Goal: Complete application form: Complete application form

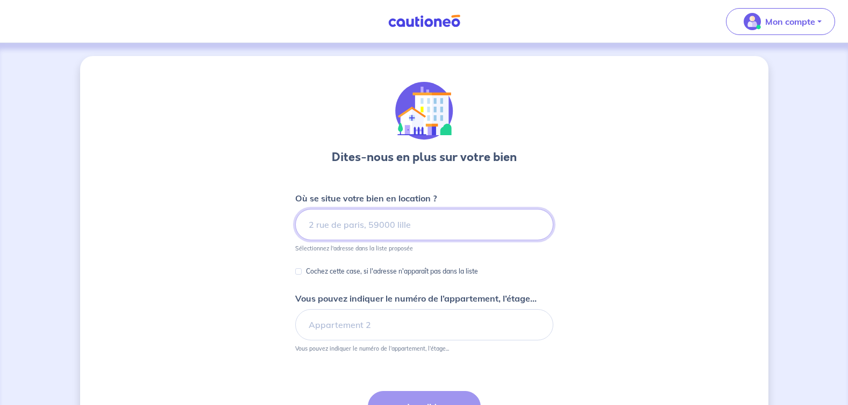
click at [343, 224] on input at bounding box center [424, 224] width 258 height 31
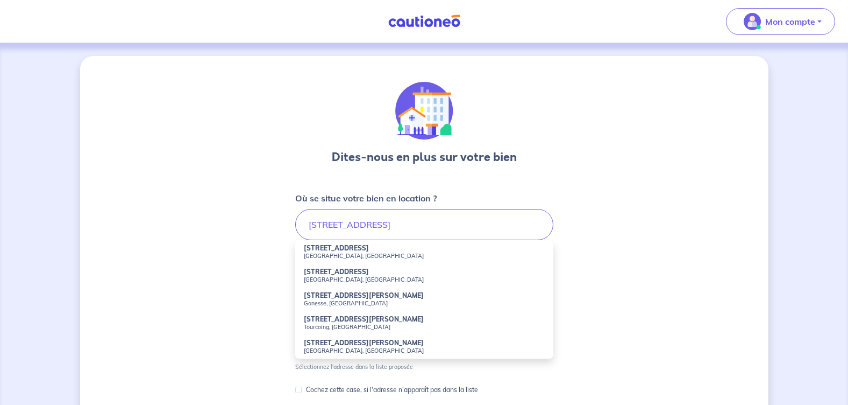
click at [324, 252] on small "[GEOGRAPHIC_DATA], [GEOGRAPHIC_DATA]" at bounding box center [424, 256] width 241 height 8
type input "[STREET_ADDRESS]"
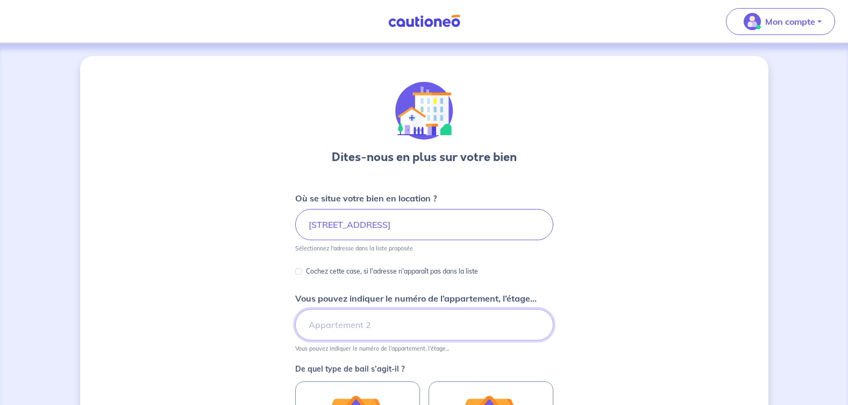
click at [321, 326] on input "Vous pouvez indiquer le numéro de l’appartement, l’étage..." at bounding box center [424, 324] width 258 height 31
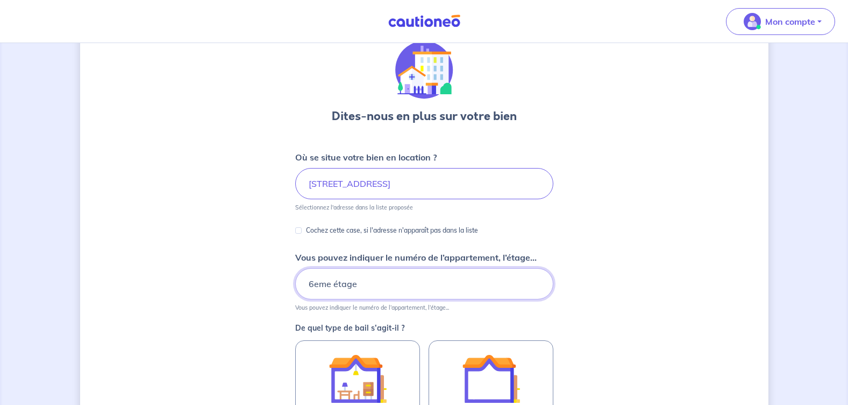
scroll to position [108, 0]
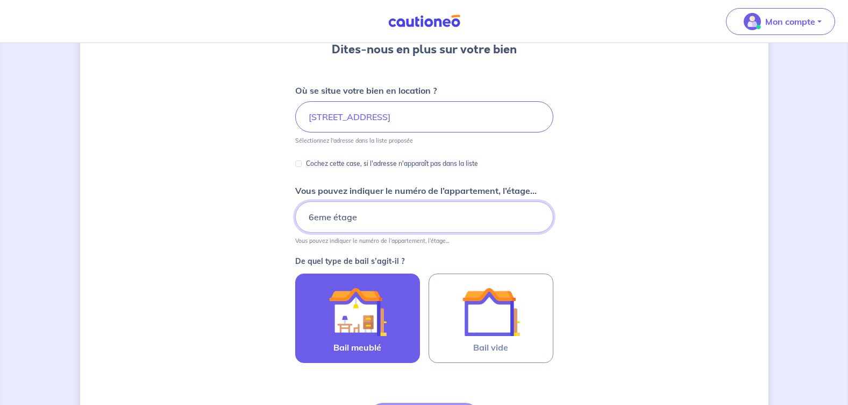
type input "6eme étage"
click at [362, 329] on img at bounding box center [358, 311] width 58 height 58
click at [0, 0] on input "Bail meublé" at bounding box center [0, 0] width 0 height 0
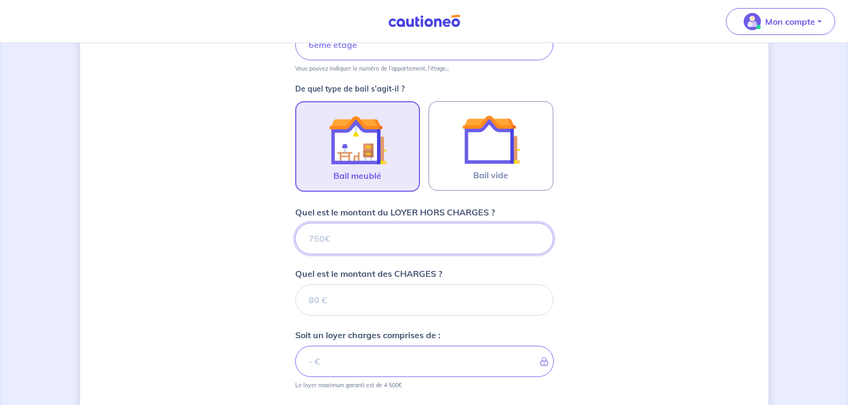
scroll to position [316, 0]
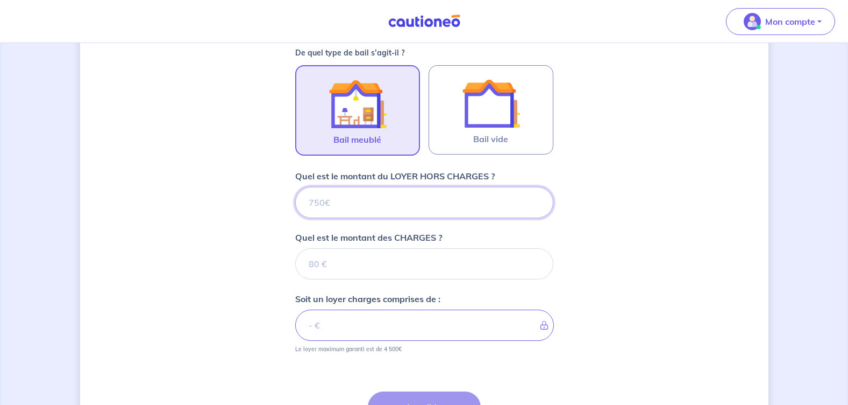
click at [357, 208] on input "Quel est le montant du LOYER HORS CHARGES ?" at bounding box center [424, 202] width 258 height 31
type input "92"
type input "920"
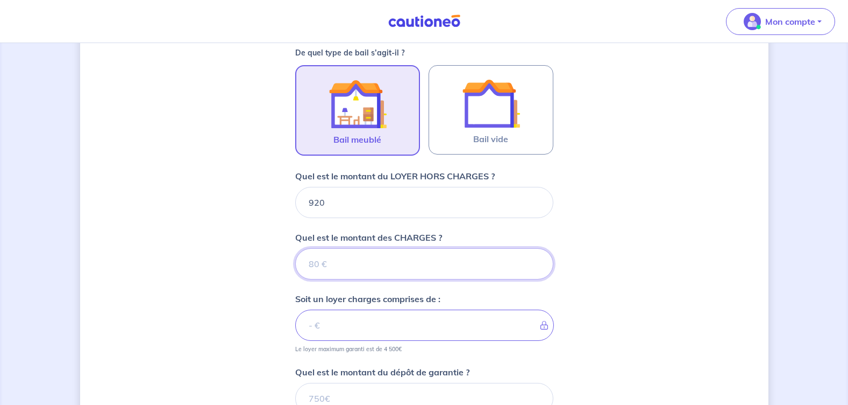
click at [327, 261] on input "Quel est le montant des CHARGES ?" at bounding box center [424, 263] width 258 height 31
click at [313, 202] on input "920" at bounding box center [424, 202] width 258 height 31
type input "20"
type input "820"
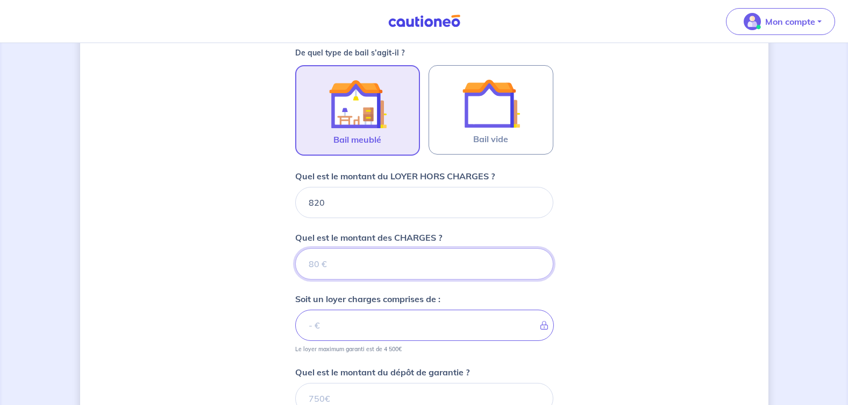
click at [326, 259] on input "Quel est le montant des CHARGES ?" at bounding box center [424, 263] width 258 height 31
type input "100"
type input "920"
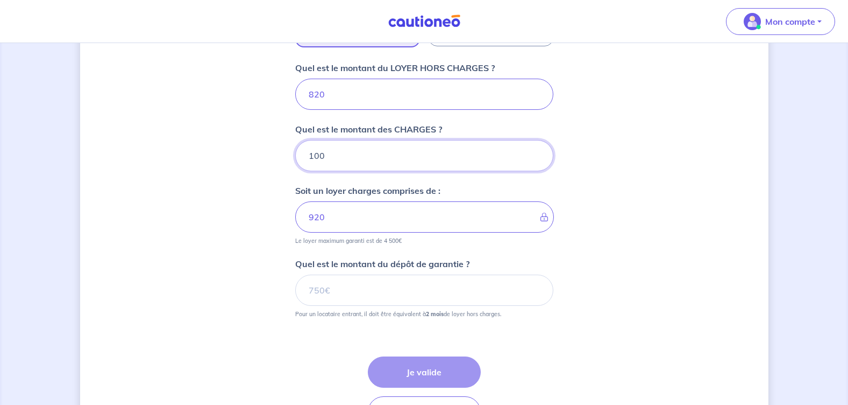
scroll to position [477, 0]
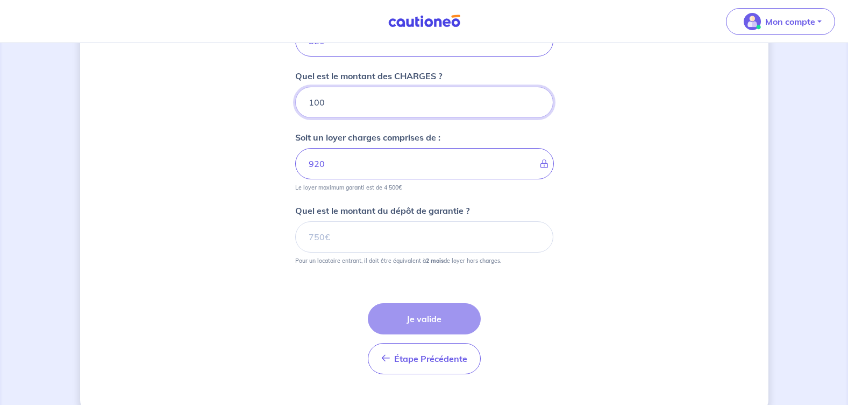
type input "100"
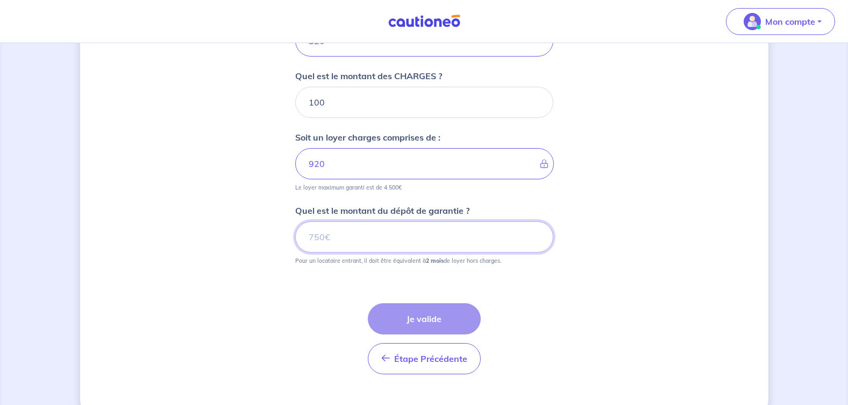
click at [345, 242] on input "Quel est le montant du dépôt de garantie ?" at bounding box center [424, 236] width 258 height 31
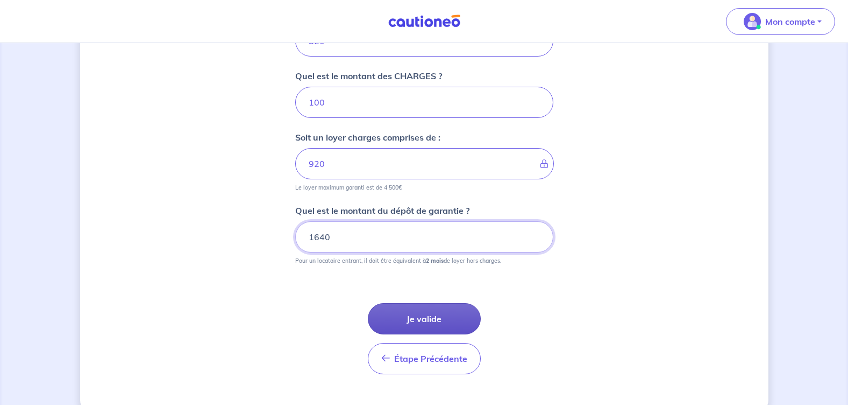
type input "1640"
click at [411, 322] on button "Je valide" at bounding box center [424, 318] width 113 height 31
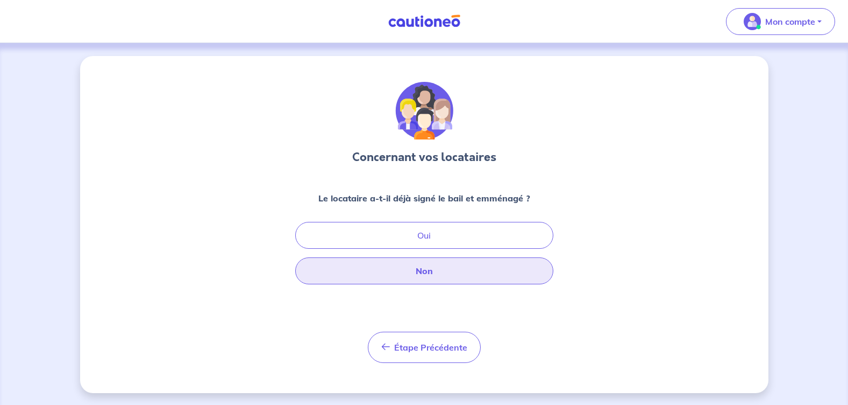
click at [408, 269] on button "Non" at bounding box center [424, 270] width 258 height 27
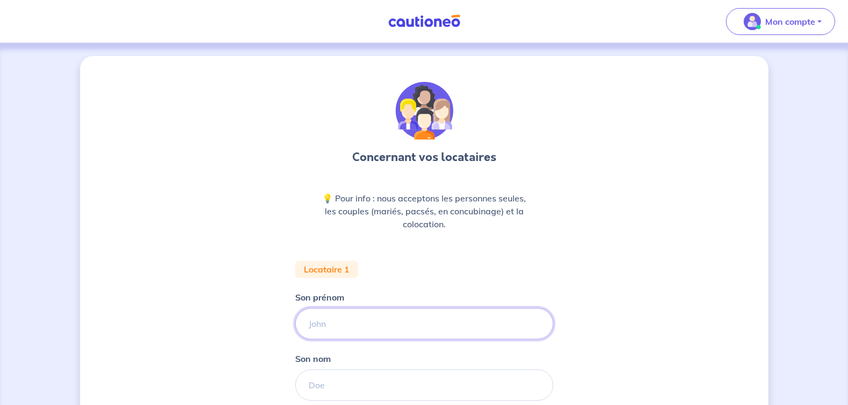
click at [343, 327] on input "Son prénom" at bounding box center [424, 323] width 258 height 31
type input "[PERSON_NAME]"
drag, startPoint x: 349, startPoint y: 387, endPoint x: 343, endPoint y: 386, distance: 6.0
click at [343, 386] on input "Son nom" at bounding box center [424, 384] width 258 height 31
type input "Polge"
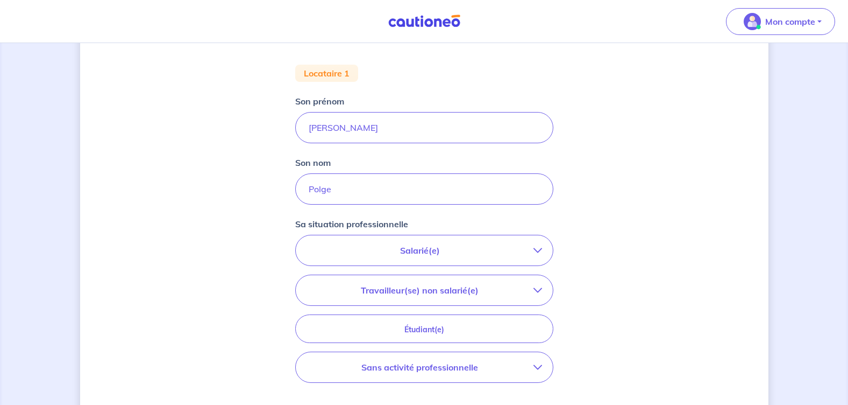
scroll to position [215, 0]
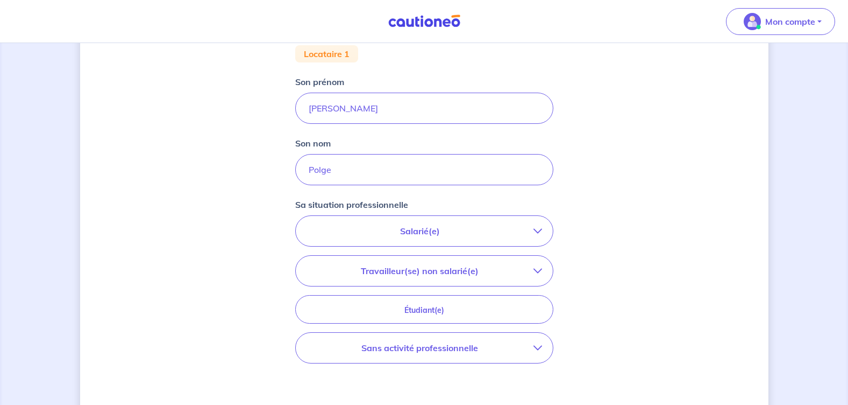
click at [537, 230] on icon "button" at bounding box center [538, 231] width 9 height 9
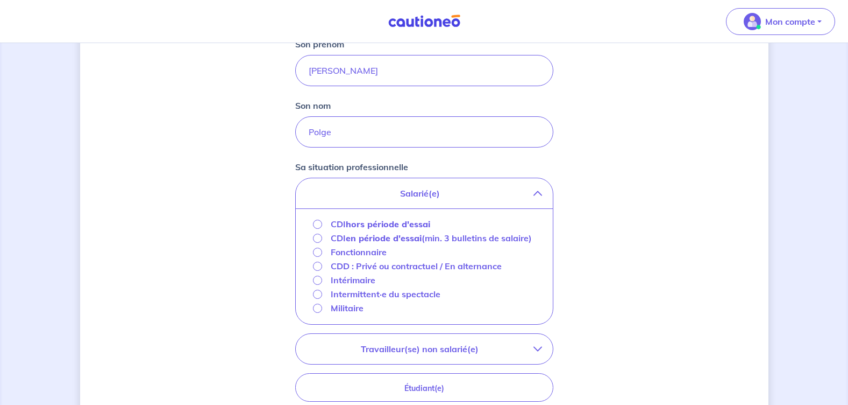
scroll to position [323, 0]
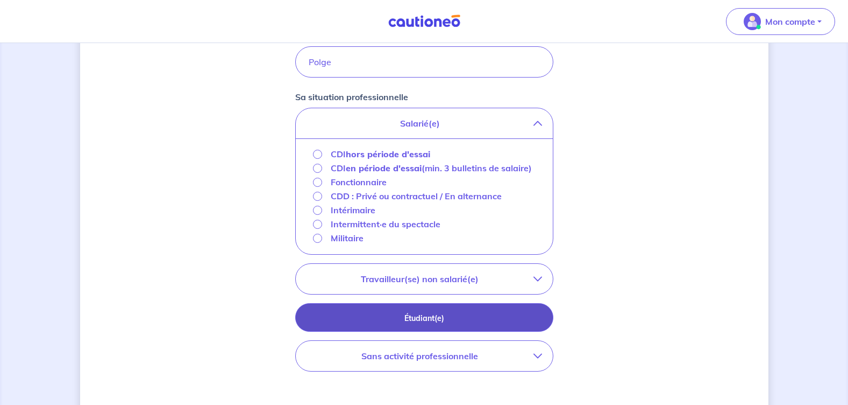
click at [415, 324] on p "Étudiant(e)" at bounding box center [424, 318] width 231 height 12
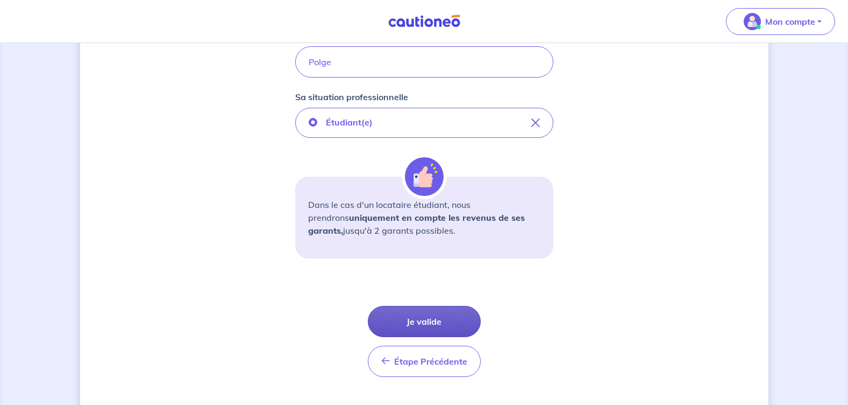
click at [420, 319] on button "Je valide" at bounding box center [424, 321] width 113 height 31
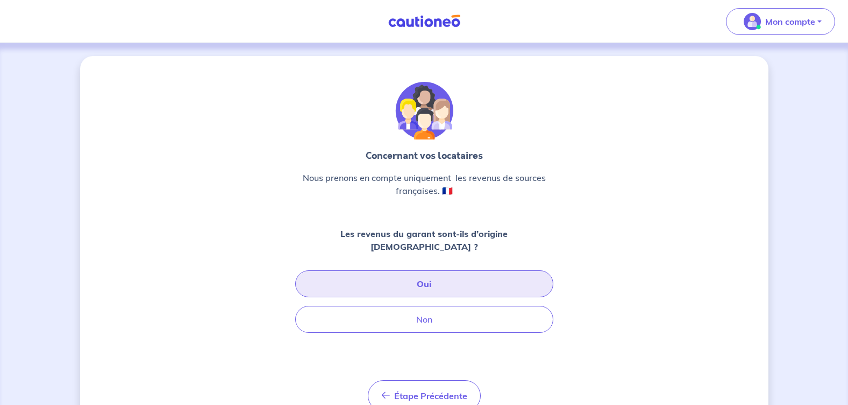
click at [431, 270] on button "Oui" at bounding box center [424, 283] width 258 height 27
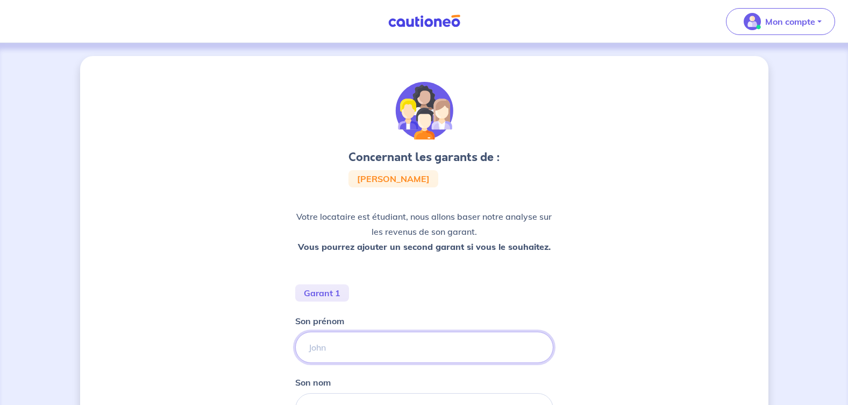
click at [357, 350] on input "Son prénom" at bounding box center [424, 346] width 258 height 31
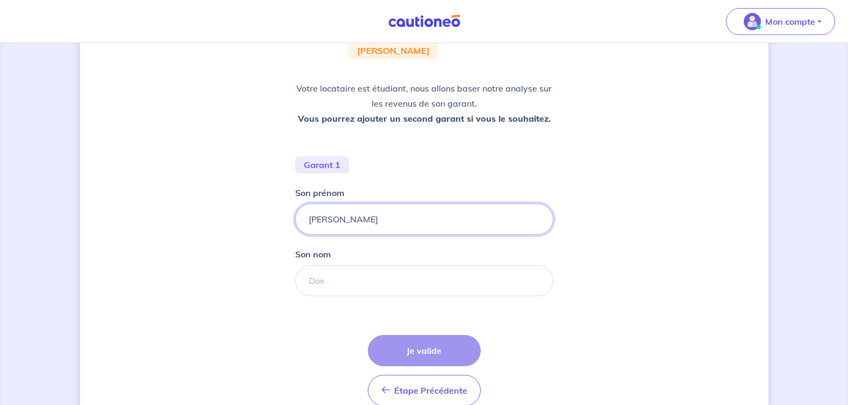
scroll to position [161, 0]
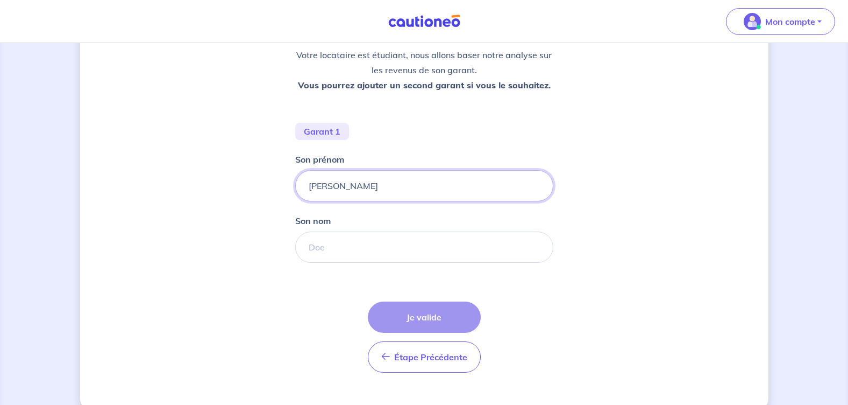
type input "[PERSON_NAME]"
click at [342, 245] on input "Son nom" at bounding box center [424, 246] width 258 height 31
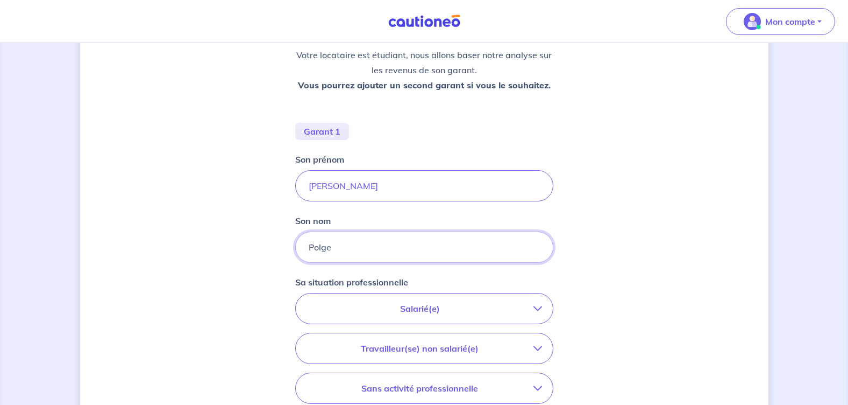
type input "Polge"
click at [426, 307] on p "Salarié(e)" at bounding box center [420, 308] width 227 height 13
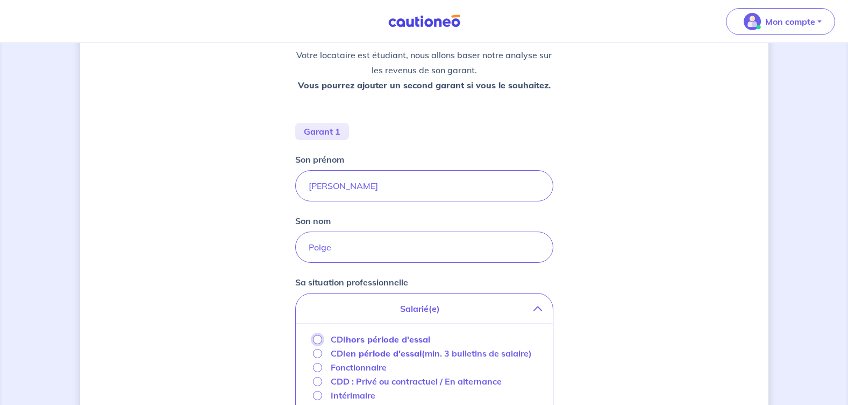
click at [316, 337] on input "CDI hors période d'essai" at bounding box center [317, 339] width 9 height 9
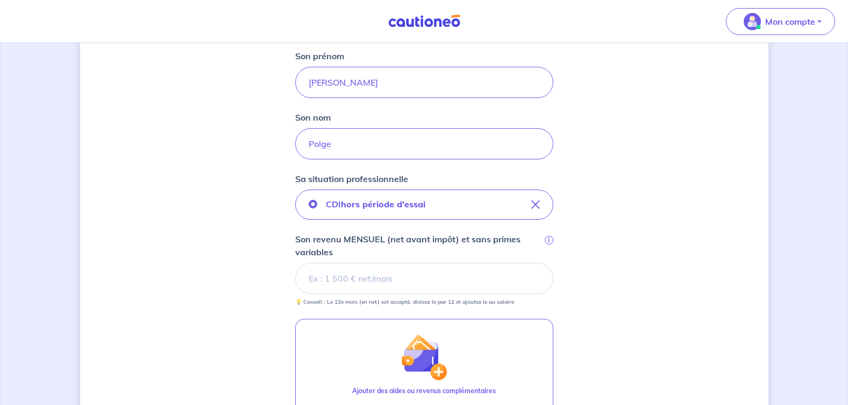
scroll to position [269, 0]
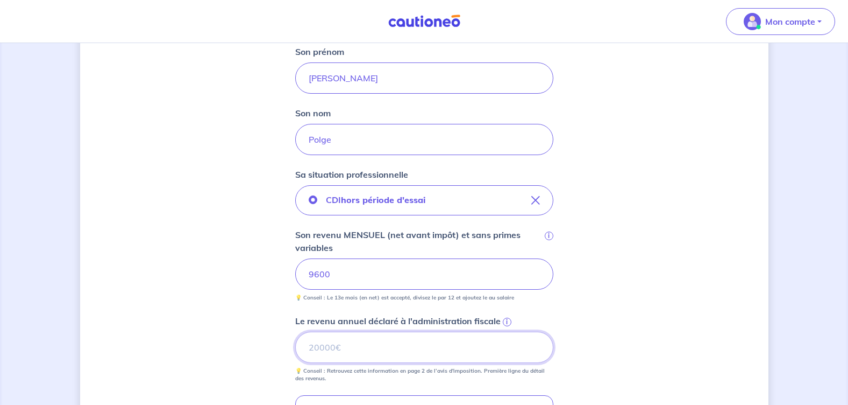
click at [359, 342] on input "Le revenu annuel déclaré à l'administration fiscale i" at bounding box center [424, 346] width 258 height 31
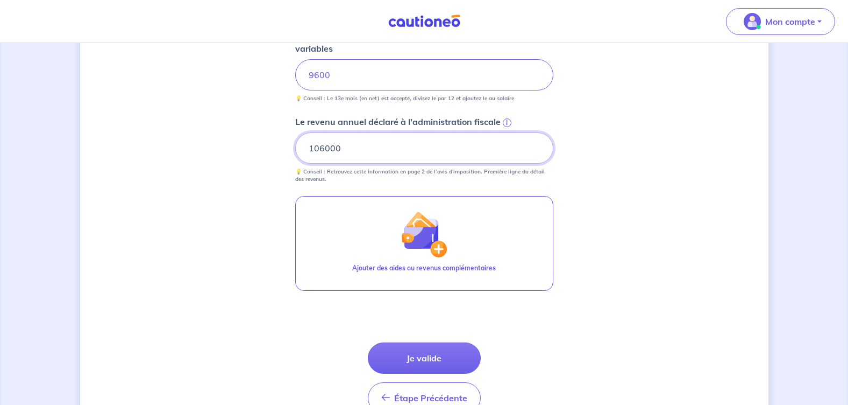
scroll to position [484, 0]
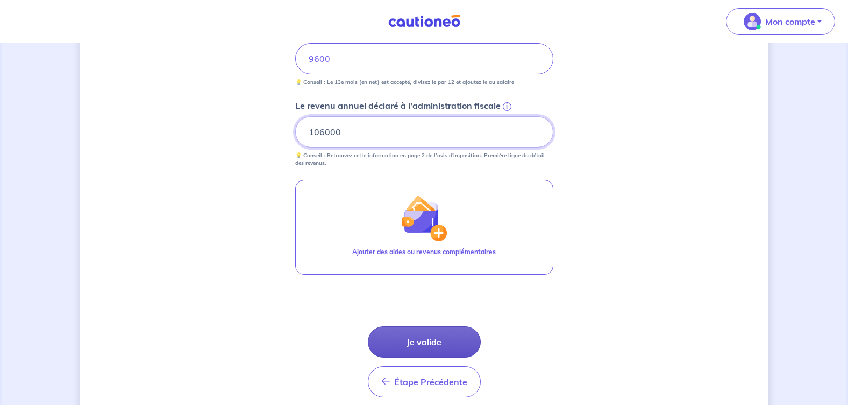
type input "106000"
click at [429, 345] on button "Je valide" at bounding box center [424, 341] width 113 height 31
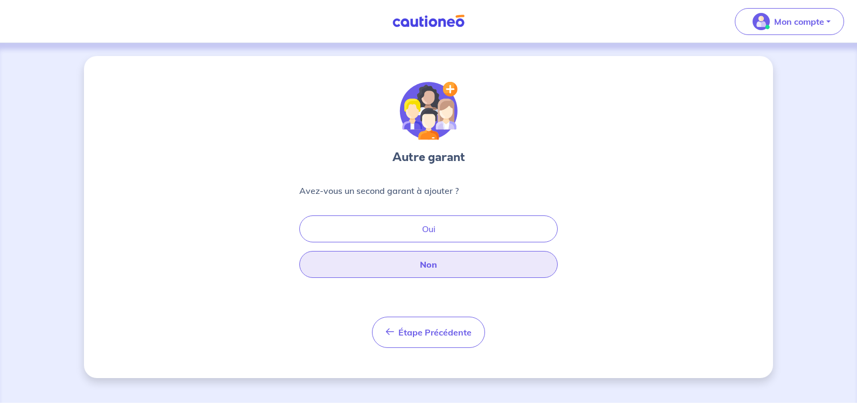
click at [423, 263] on button "Non" at bounding box center [428, 264] width 258 height 27
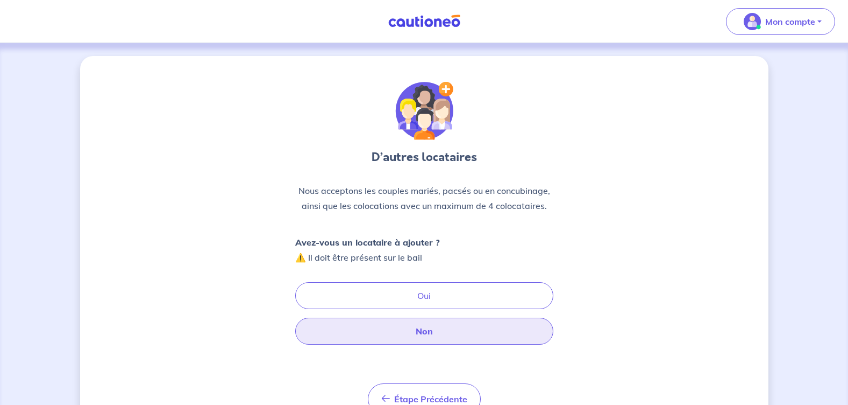
click at [416, 330] on button "Non" at bounding box center [424, 330] width 258 height 27
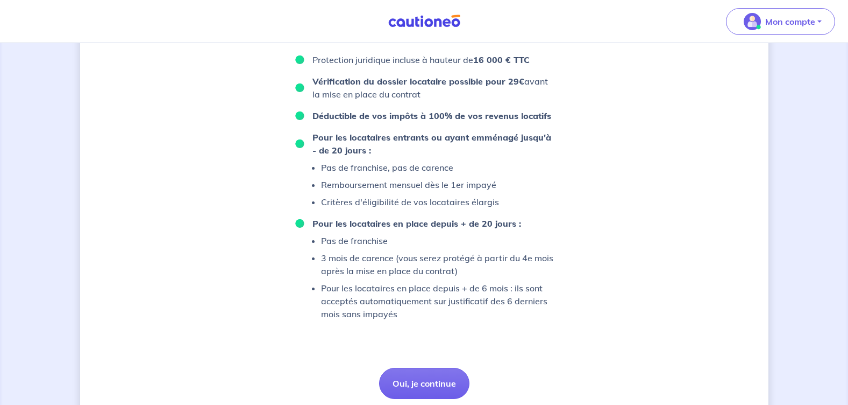
scroll to position [699, 0]
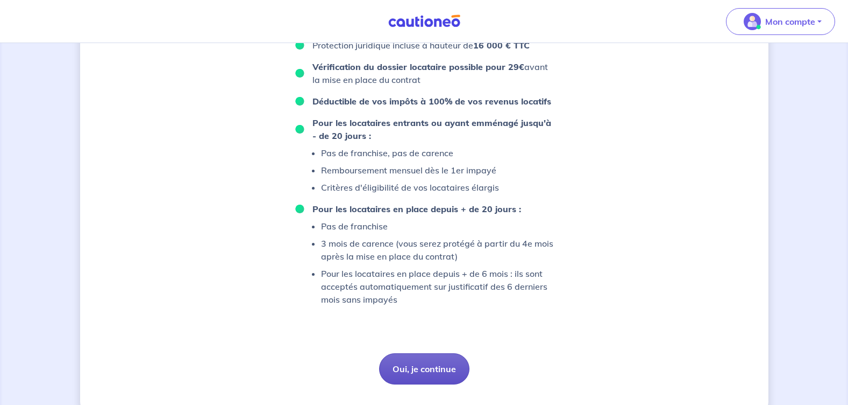
click at [415, 362] on button "Oui, je continue" at bounding box center [424, 368] width 90 height 31
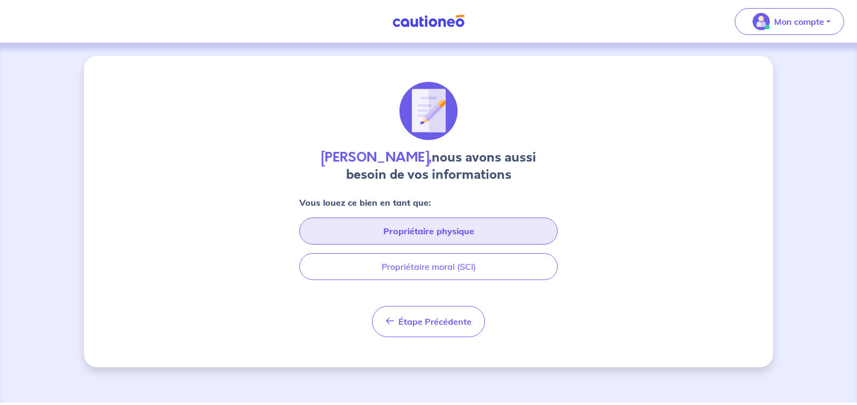
click at [428, 228] on button "Propriétaire physique" at bounding box center [428, 230] width 258 height 27
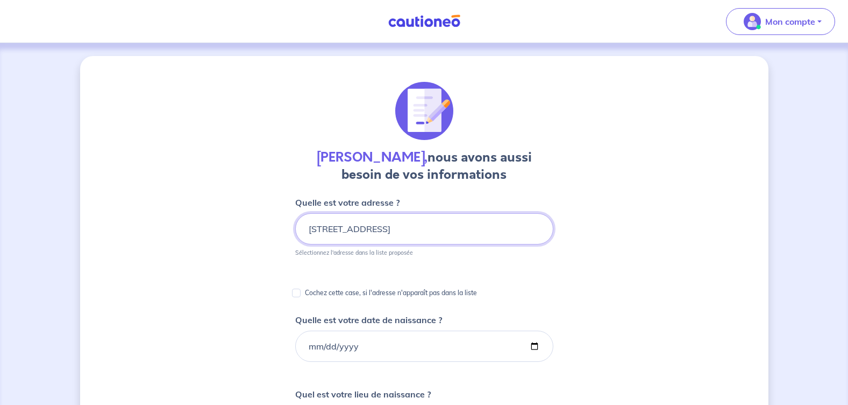
click at [367, 231] on input "[STREET_ADDRESS]" at bounding box center [424, 228] width 258 height 31
click at [296, 293] on input "Cochez cette case, si l'adresse n'apparaît pas dans la liste" at bounding box center [296, 292] width 9 height 9
checkbox input "true"
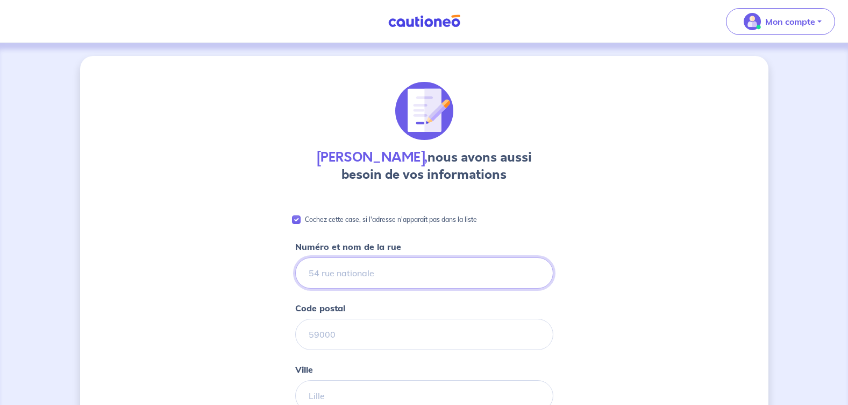
click at [329, 275] on input "Numéro et nom de la rue" at bounding box center [424, 272] width 258 height 31
type input "[STREET_ADDRESS]"
click at [330, 332] on input "Code postal" at bounding box center [424, 334] width 258 height 31
type input "75116"
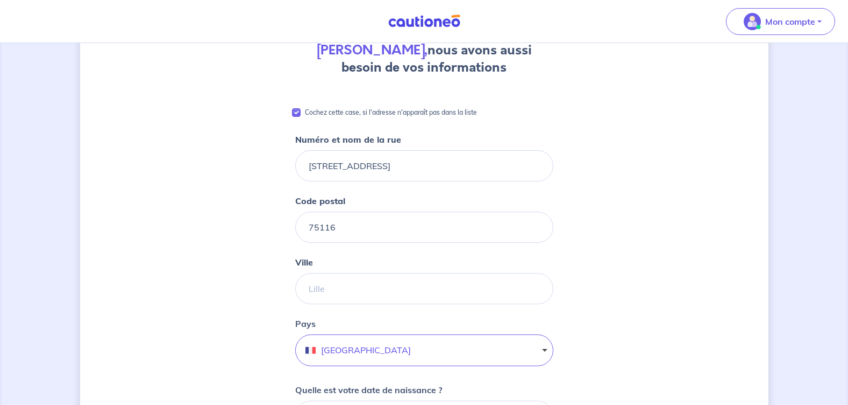
scroll to position [108, 0]
click at [327, 288] on input "Ville" at bounding box center [424, 287] width 258 height 31
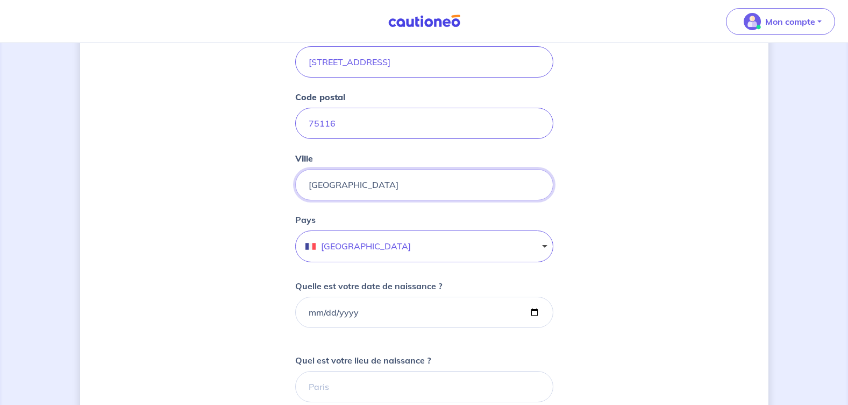
scroll to position [215, 0]
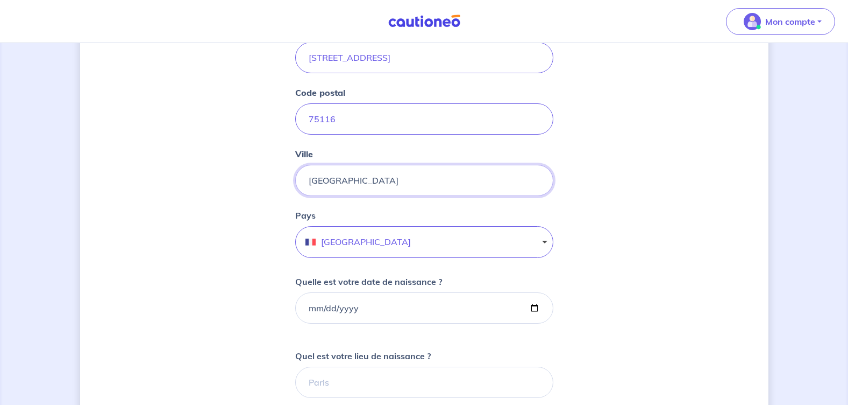
type input "[GEOGRAPHIC_DATA]"
click at [422, 306] on input "Quelle est votre date de naissance ?" at bounding box center [424, 307] width 258 height 31
type input "[DATE]"
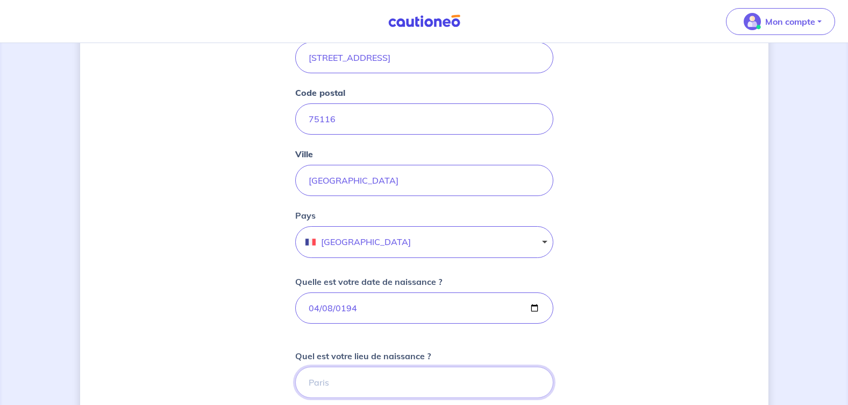
click at [357, 383] on input "Quel est votre lieu de naissance ?" at bounding box center [424, 381] width 258 height 31
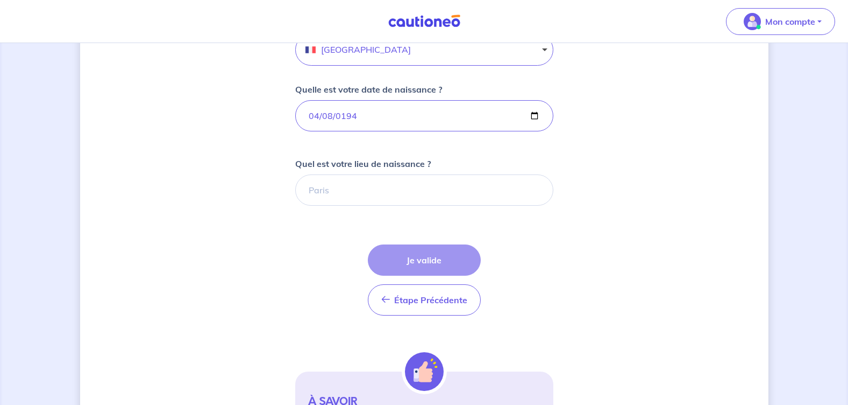
scroll to position [430, 0]
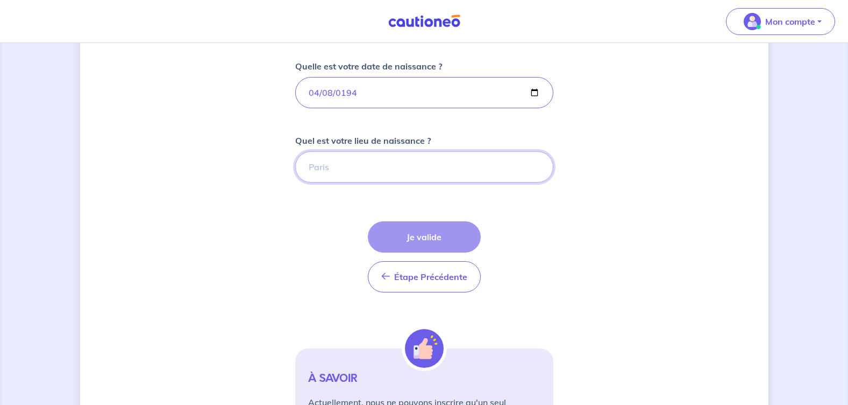
click at [343, 174] on input "Quel est votre lieu de naissance ?" at bounding box center [424, 166] width 258 height 31
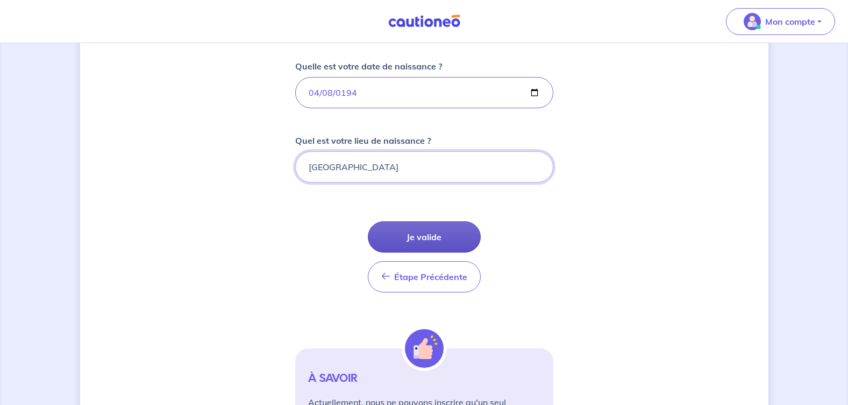
type input "[GEOGRAPHIC_DATA]"
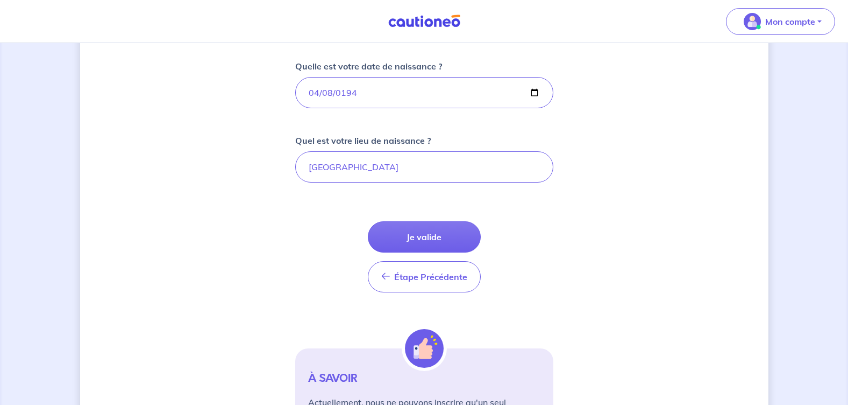
click at [422, 232] on button "Je valide" at bounding box center [424, 236] width 113 height 31
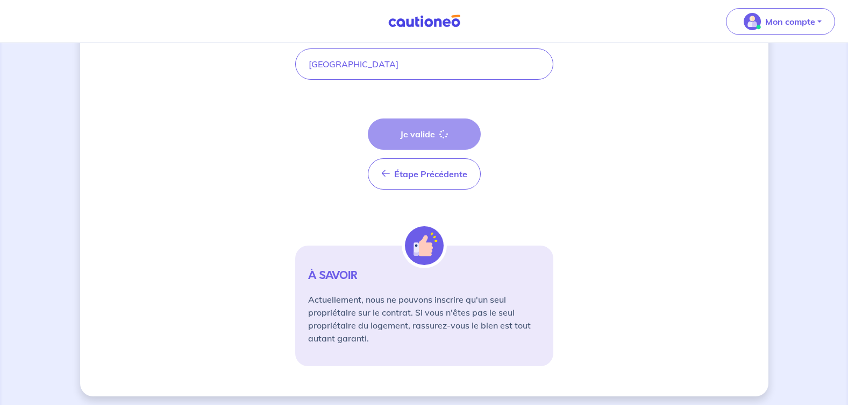
scroll to position [537, 0]
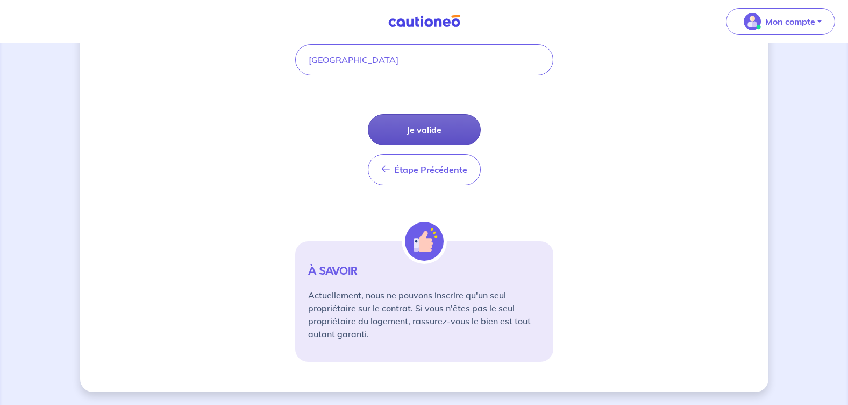
click at [415, 127] on button "Je valide" at bounding box center [424, 129] width 113 height 31
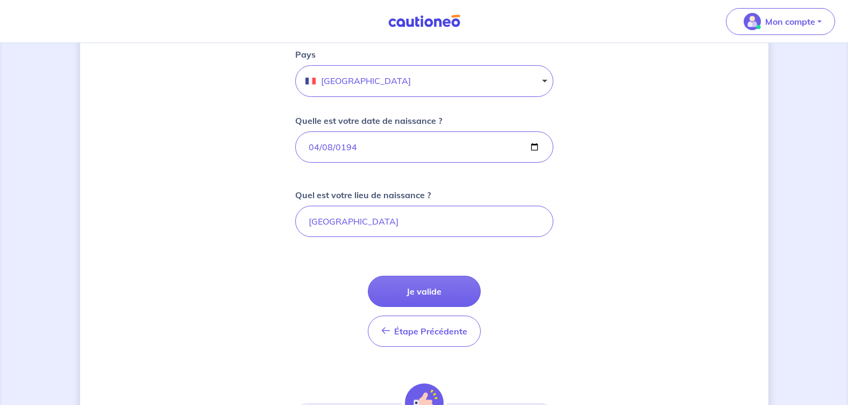
scroll to position [377, 0]
click at [409, 289] on button "Je valide" at bounding box center [424, 290] width 113 height 31
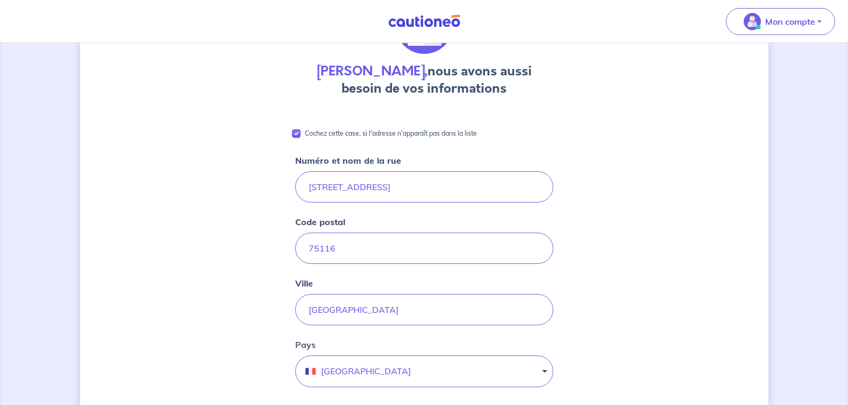
scroll to position [0, 0]
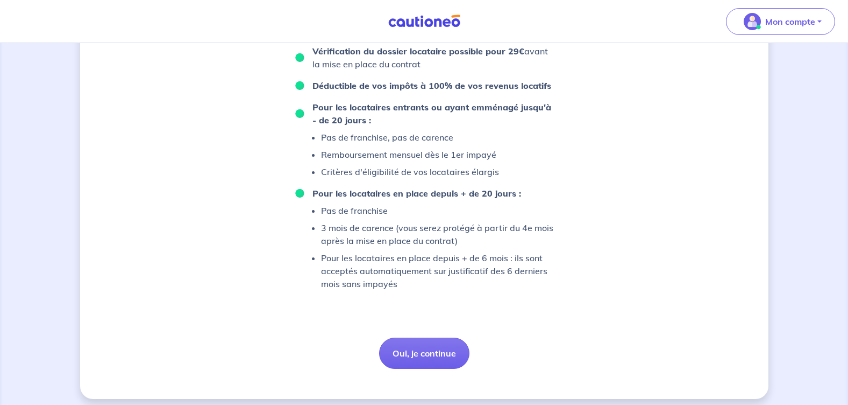
scroll to position [722, 0]
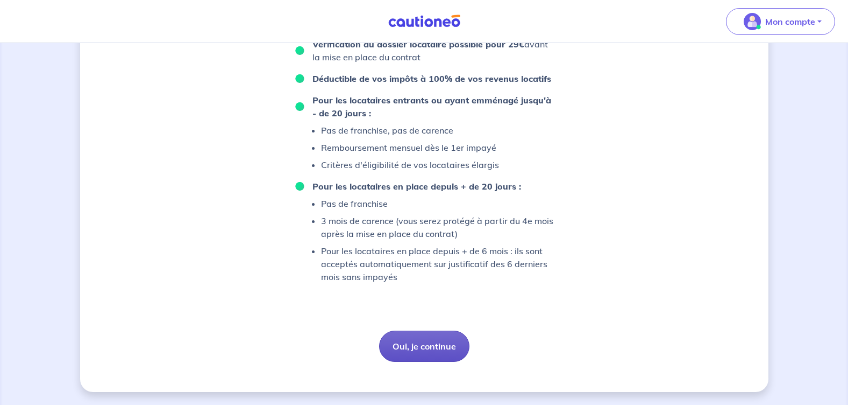
click at [424, 341] on button "Oui, je continue" at bounding box center [424, 345] width 90 height 31
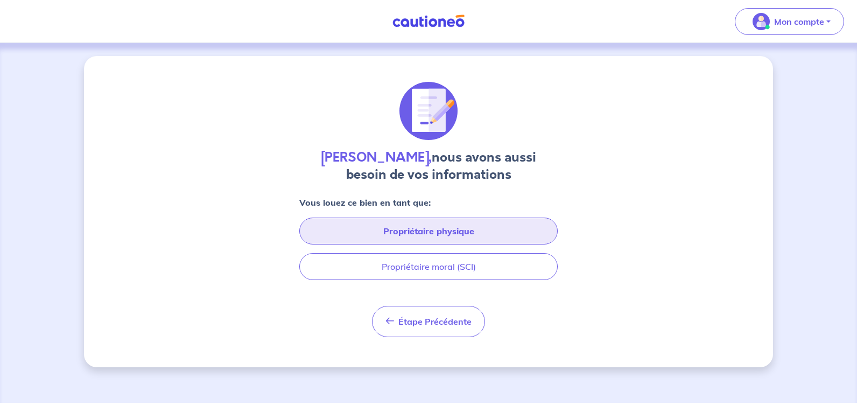
click at [408, 227] on button "Propriétaire physique" at bounding box center [428, 230] width 258 height 27
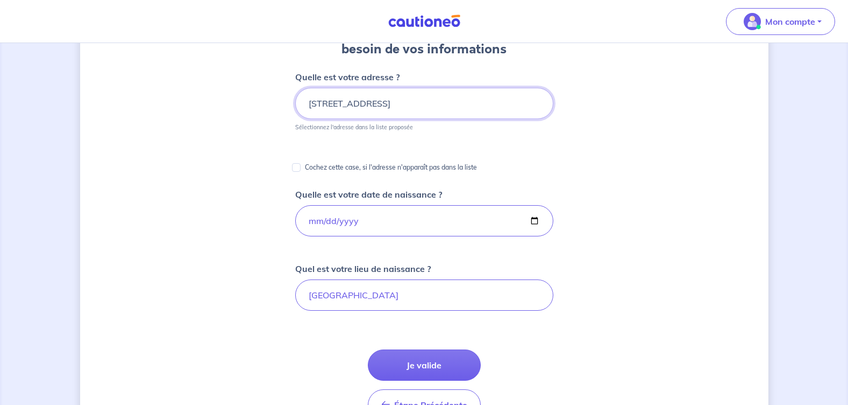
scroll to position [161, 0]
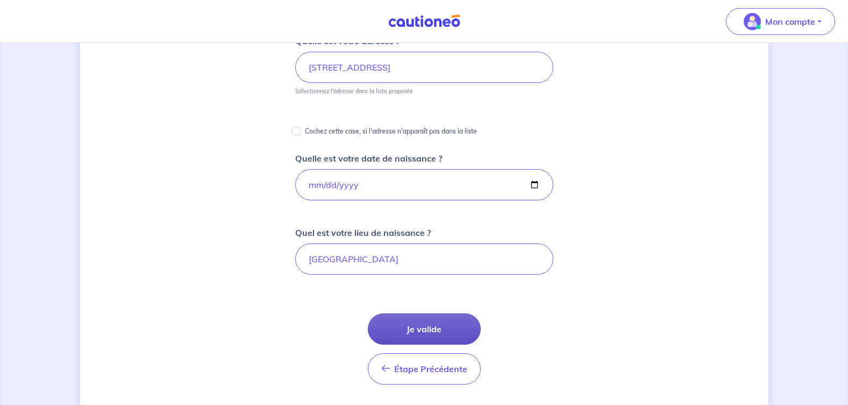
click at [439, 326] on button "Je valide" at bounding box center [424, 328] width 113 height 31
click at [431, 325] on button "Je valide" at bounding box center [424, 328] width 113 height 31
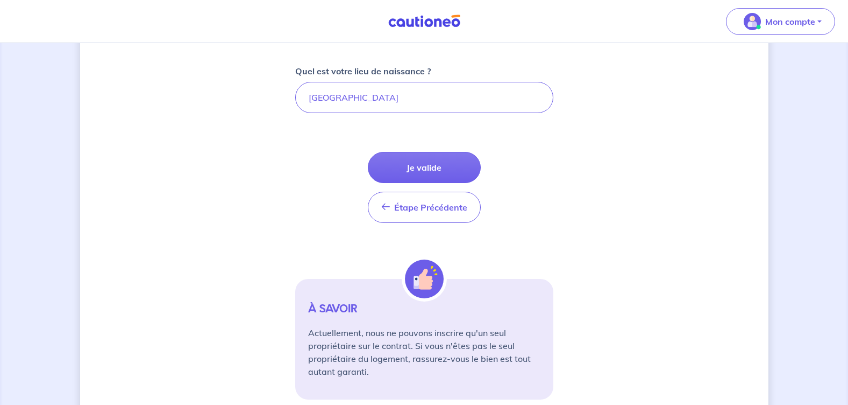
scroll to position [360, 0]
